Goal: Information Seeking & Learning: Learn about a topic

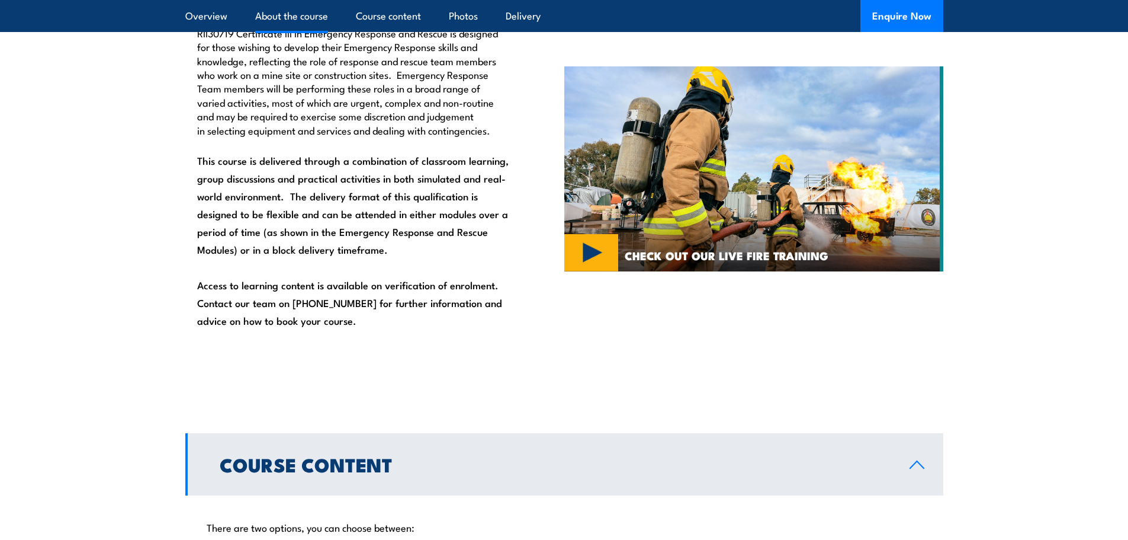
scroll to position [829, 0]
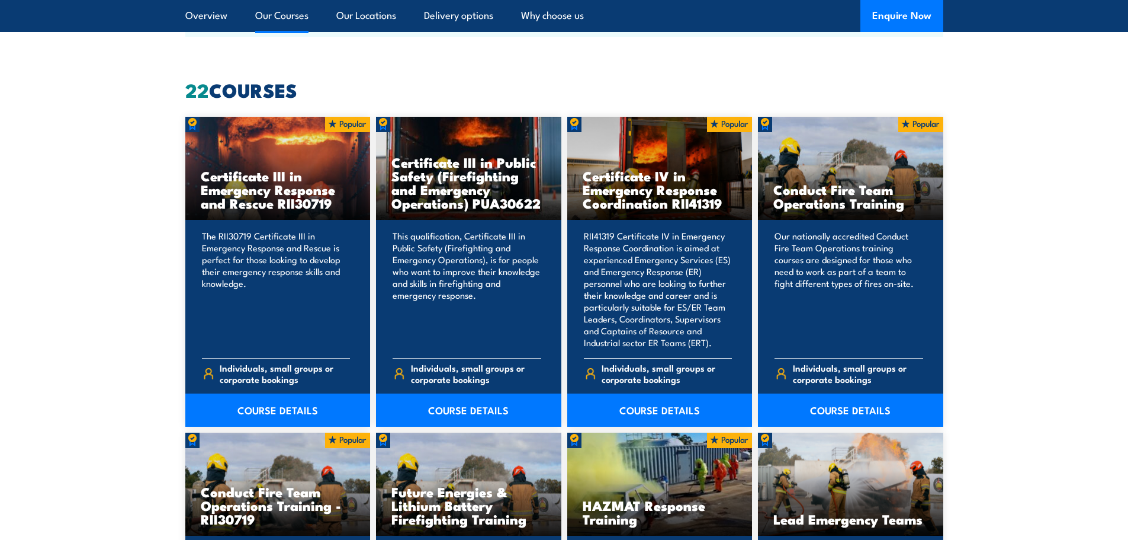
scroll to position [1066, 0]
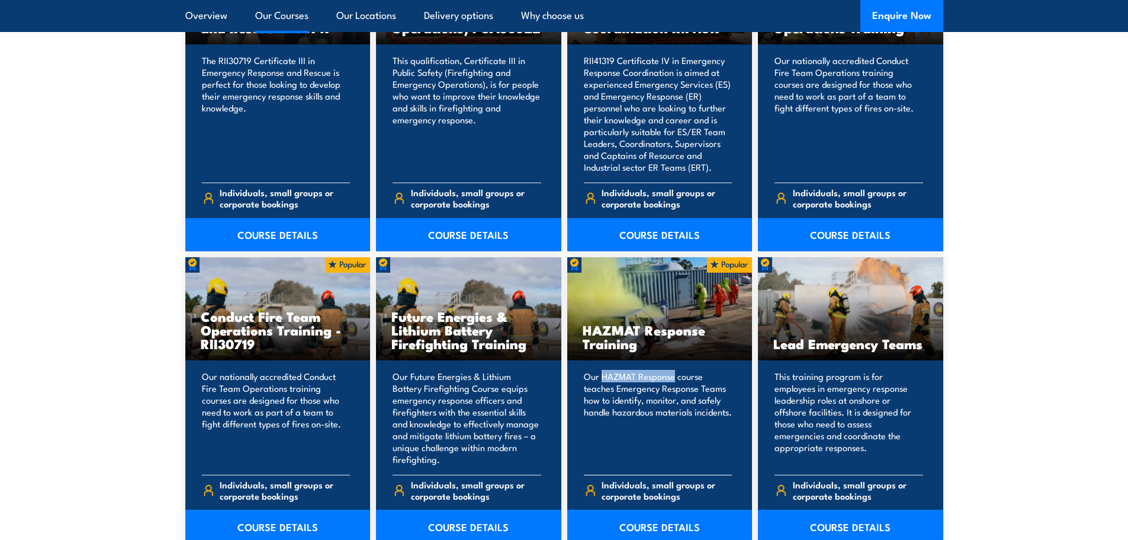
drag, startPoint x: 674, startPoint y: 377, endPoint x: 602, endPoint y: 376, distance: 71.7
click at [602, 376] on p "Our HAZMAT Response course teaches Emergency Response Teams how to identify, mo…" at bounding box center [658, 417] width 149 height 95
copy p "HAZMAT Response"
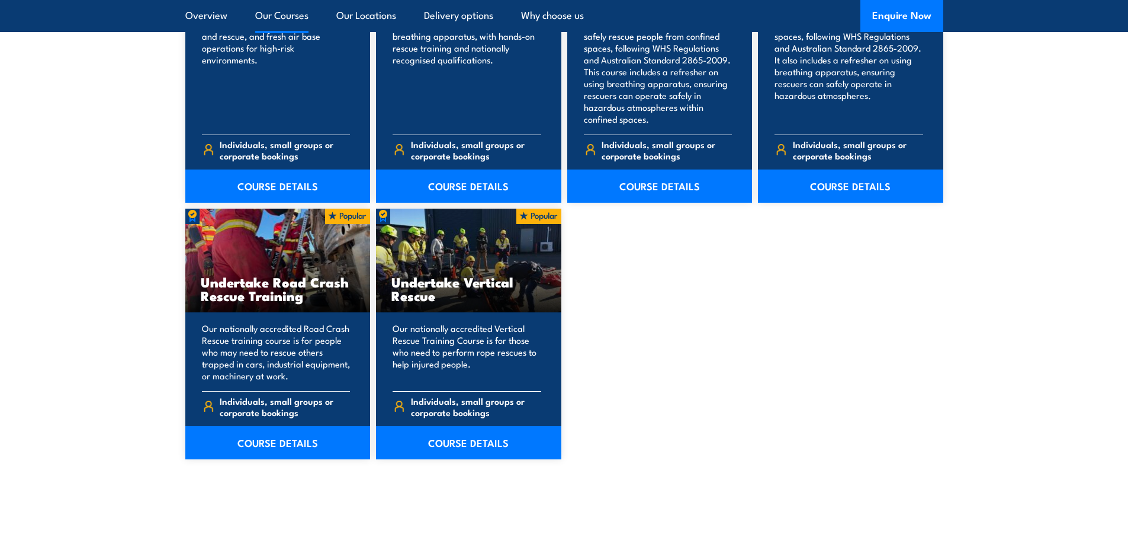
scroll to position [2310, 0]
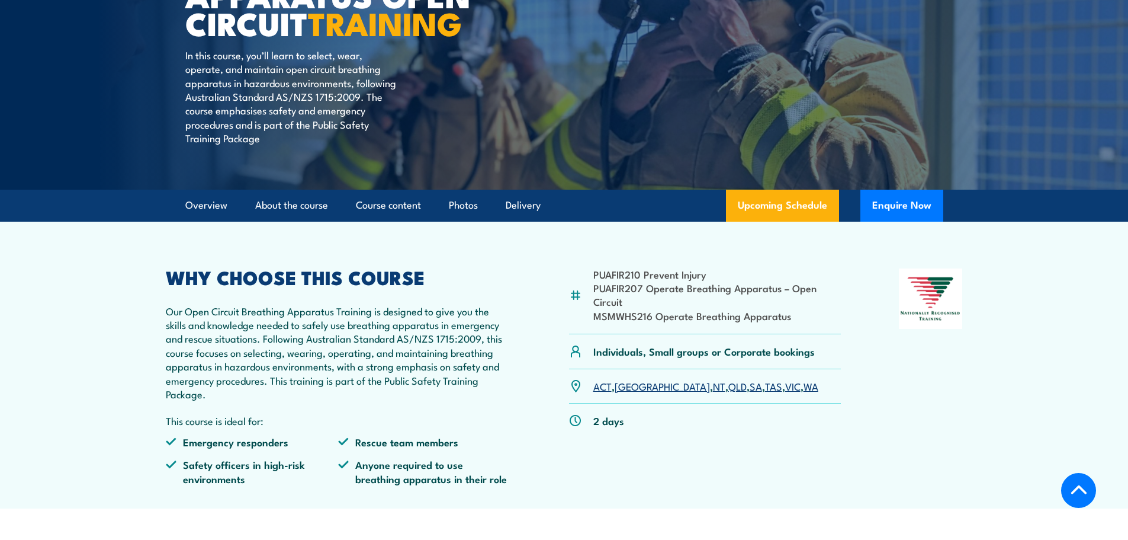
scroll to position [237, 0]
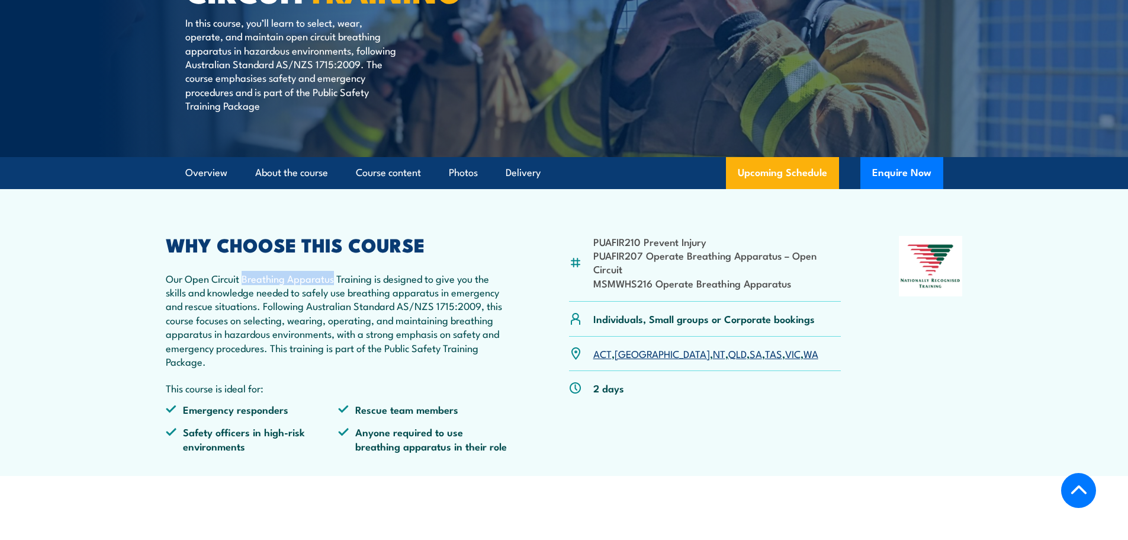
drag, startPoint x: 334, startPoint y: 280, endPoint x: 243, endPoint y: 277, distance: 91.3
click at [243, 277] on p "Our Open Circuit Breathing Apparatus Training is designed to give you the skill…" at bounding box center [339, 319] width 346 height 97
copy p "Breathing Apparatus"
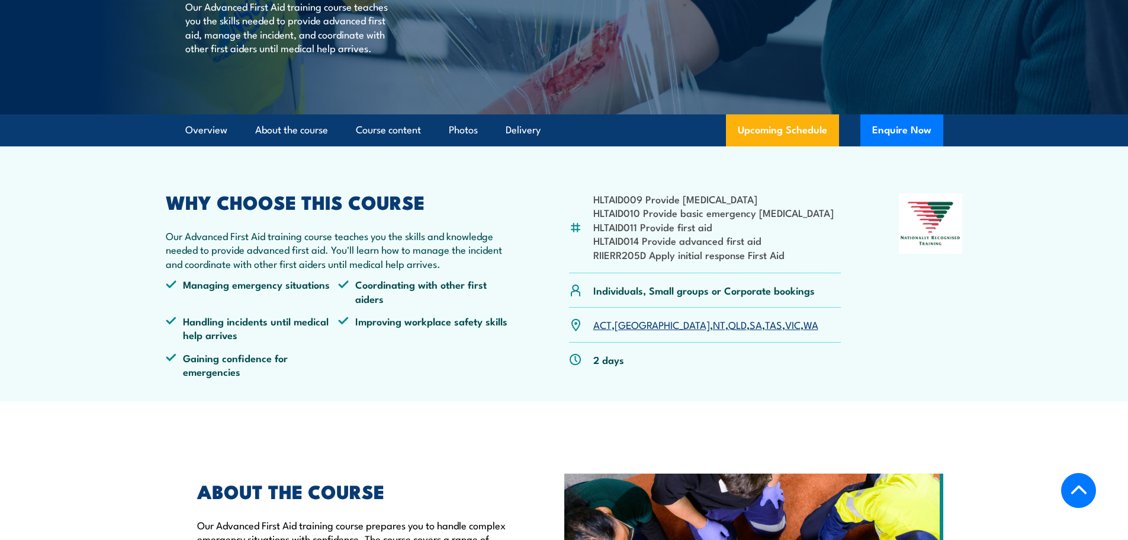
scroll to position [237, 0]
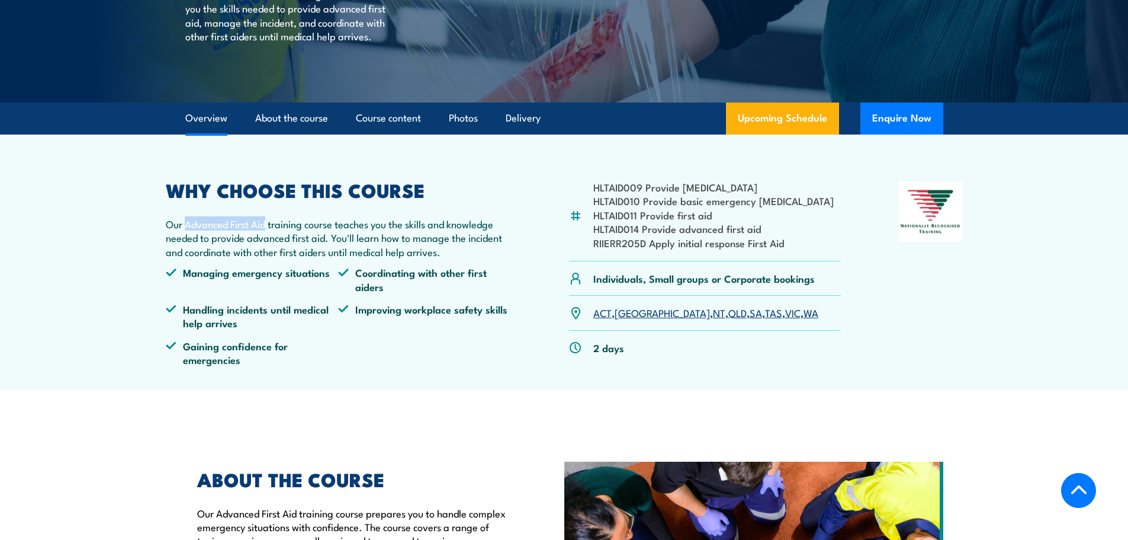
drag, startPoint x: 267, startPoint y: 225, endPoint x: 196, endPoint y: 225, distance: 70.5
click at [187, 225] on p "Our Advanced First Aid training course teaches you the skills and knowledge nee…" at bounding box center [339, 237] width 346 height 41
copy p "Advanced First Aid"
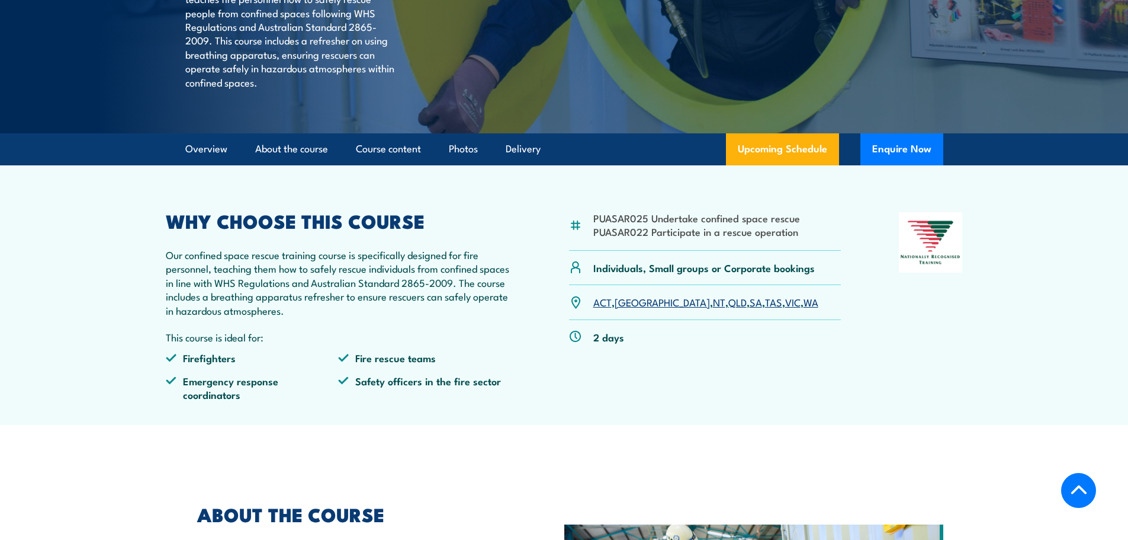
scroll to position [355, 0]
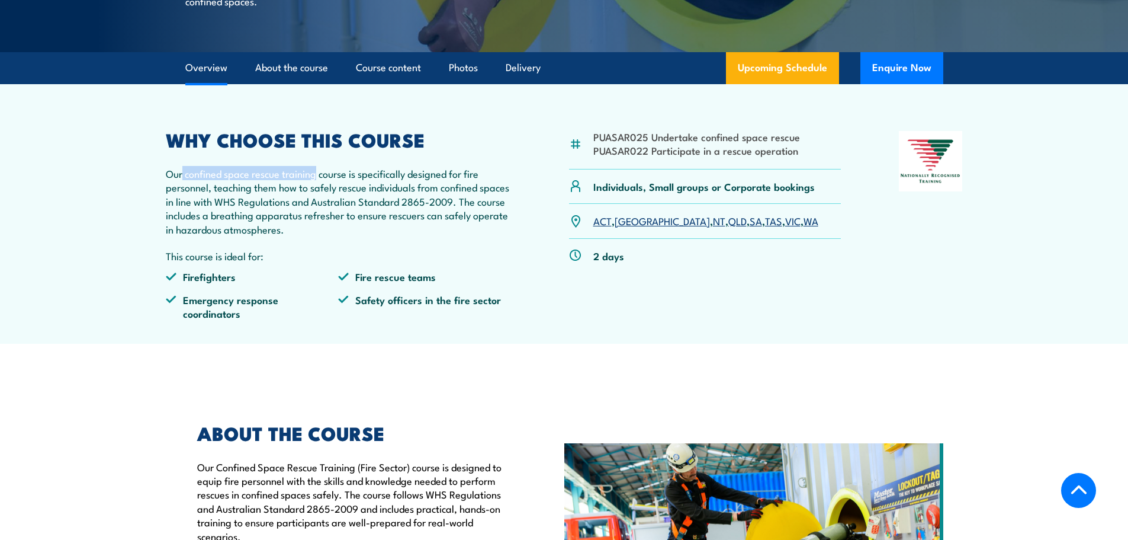
drag, startPoint x: 317, startPoint y: 204, endPoint x: 183, endPoint y: 200, distance: 133.9
click at [183, 200] on p "Our confined space rescue training course is specifically designed for fire per…" at bounding box center [339, 200] width 346 height 69
copy p "confined space rescue training"
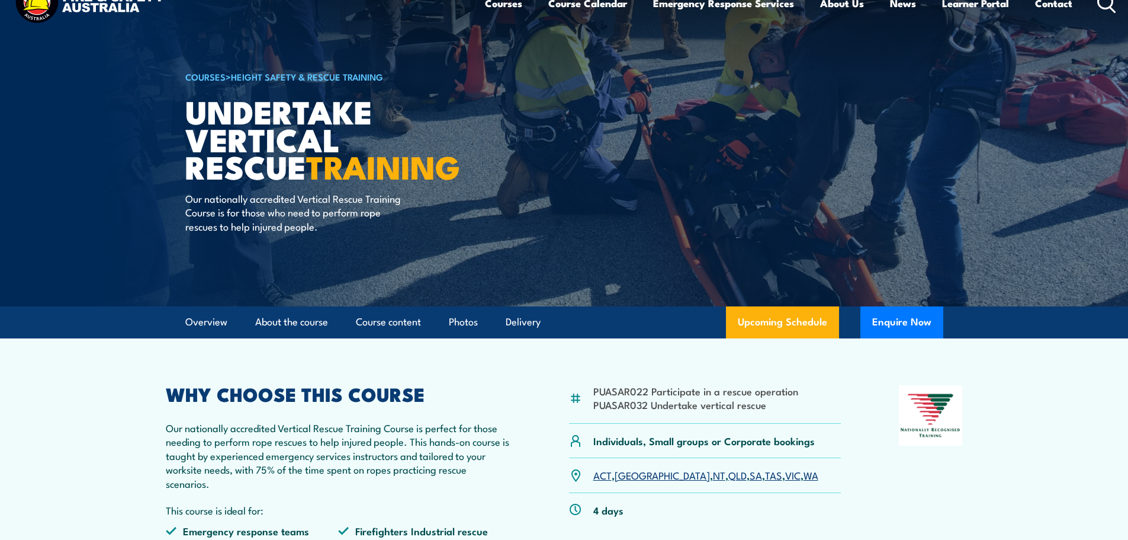
scroll to position [59, 0]
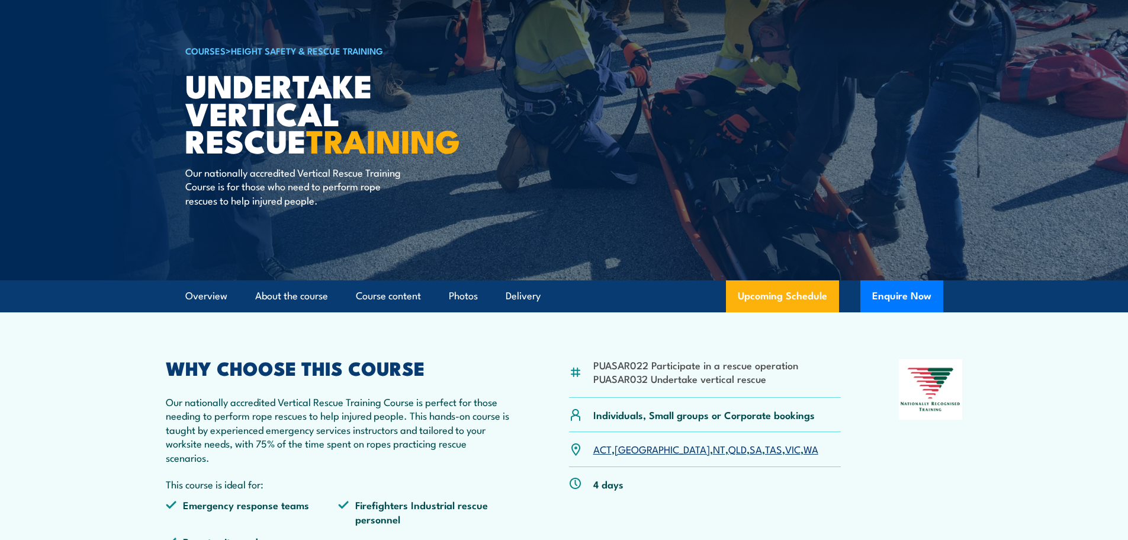
click at [381, 402] on p "Our nationally accredited Vertical Rescue Training Course is perfect for those …" at bounding box center [339, 429] width 346 height 69
drag, startPoint x: 384, startPoint y: 403, endPoint x: 278, endPoint y: 400, distance: 106.1
click at [278, 400] on p "Our nationally accredited Vertical Rescue Training Course is perfect for those …" at bounding box center [339, 429] width 346 height 69
copy p "Vertical Rescue Training"
